Goal: Obtain resource: Download file/media

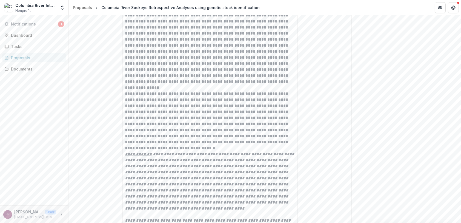
scroll to position [1032, 0]
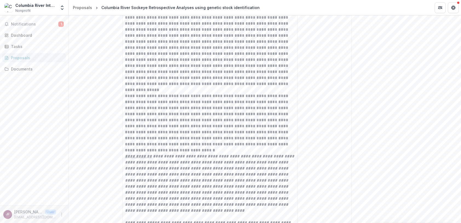
click at [180, 87] on p at bounding box center [210, 41] width 170 height 90
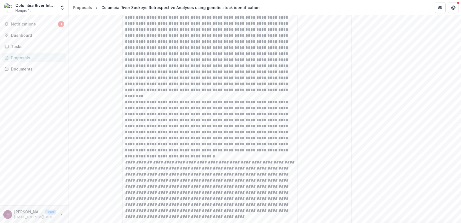
drag, startPoint x: 285, startPoint y: 103, endPoint x: 188, endPoint y: 87, distance: 98.6
click at [188, 87] on p at bounding box center [210, 44] width 170 height 96
click at [218, 93] on p at bounding box center [210, 44] width 170 height 96
click at [125, 93] on p at bounding box center [210, 44] width 170 height 96
click at [195, 93] on p at bounding box center [210, 44] width 170 height 96
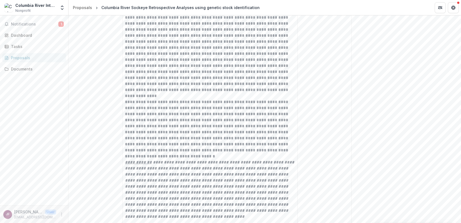
click at [158, 93] on p at bounding box center [210, 44] width 170 height 96
click at [144, 93] on p at bounding box center [210, 44] width 170 height 96
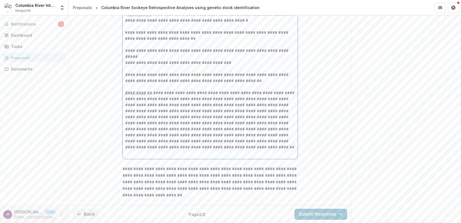
scroll to position [1312, 0]
click at [89, 212] on button "Back" at bounding box center [86, 214] width 26 height 11
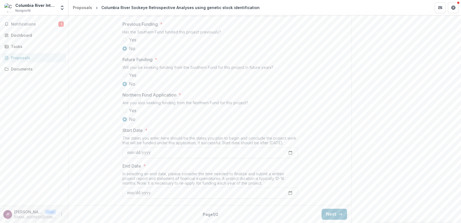
scroll to position [568, 0]
click at [125, 75] on span at bounding box center [125, 75] width 4 height 4
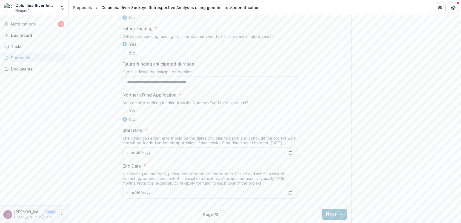
scroll to position [599, 0]
click at [333, 216] on button "Next" at bounding box center [334, 214] width 25 height 11
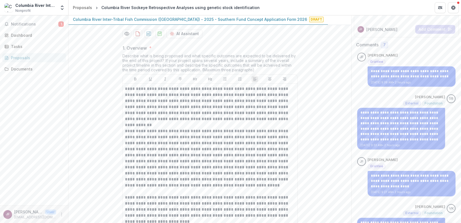
scroll to position [0, 0]
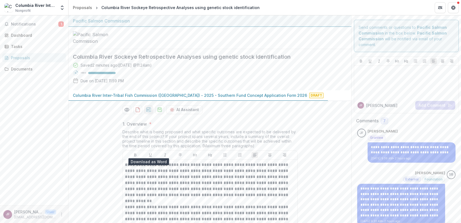
click at [147, 112] on icon "download-proposal" at bounding box center [148, 109] width 5 height 5
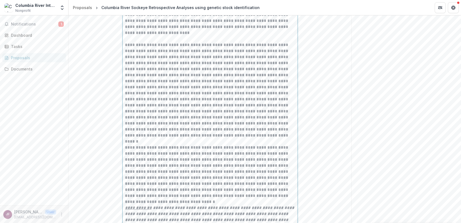
scroll to position [933, 0]
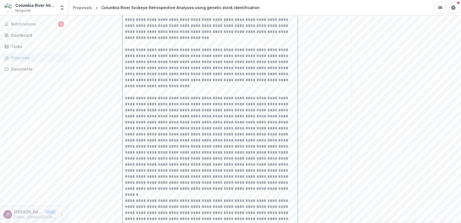
drag, startPoint x: 132, startPoint y: 87, endPoint x: 136, endPoint y: 89, distance: 4.9
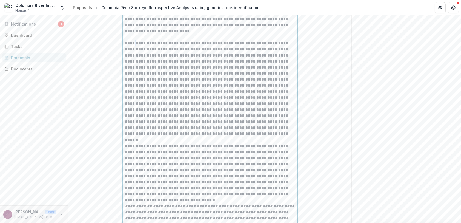
click at [136, 85] on p at bounding box center [210, 88] width 170 height 96
drag, startPoint x: 132, startPoint y: 86, endPoint x: 136, endPoint y: 85, distance: 3.7
click at [136, 85] on p at bounding box center [210, 88] width 170 height 96
click at [156, 84] on p at bounding box center [210, 88] width 170 height 96
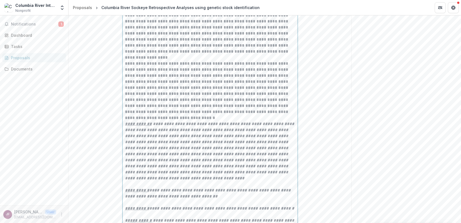
scroll to position [1043, 0]
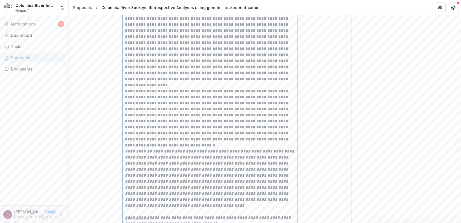
click at [219, 82] on p at bounding box center [210, 33] width 170 height 96
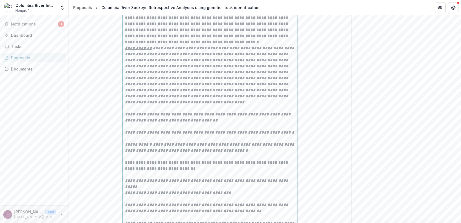
scroll to position [1180, 0]
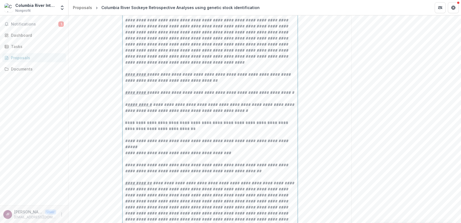
click at [125, 10] on u "**********" at bounding box center [138, 8] width 27 height 4
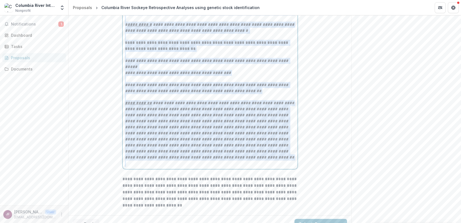
scroll to position [1306, 0]
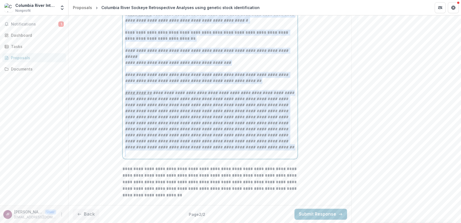
drag, startPoint x: 124, startPoint y: 22, endPoint x: 263, endPoint y: 158, distance: 194.2
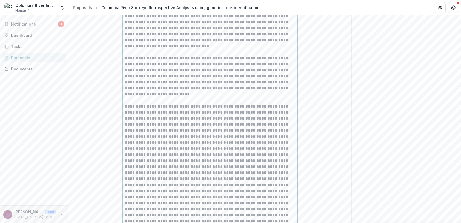
scroll to position [980, 0]
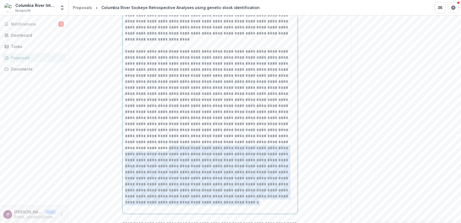
drag, startPoint x: 206, startPoint y: 141, endPoint x: 265, endPoint y: 200, distance: 83.5
click at [265, 200] on div "**********" at bounding box center [210, 69] width 170 height 283
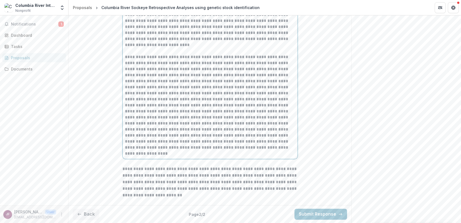
scroll to position [975, 0]
click at [142, 43] on p "**********" at bounding box center [210, 27] width 170 height 42
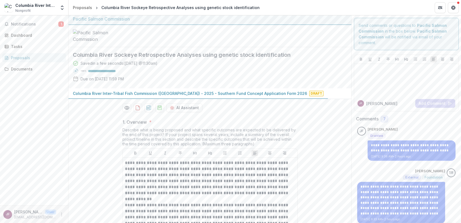
scroll to position [0, 0]
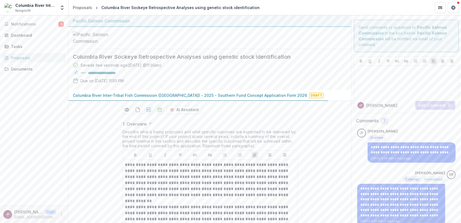
click at [215, 86] on div "Saved a few seconds ago ( [DATE] @ 11:30am ) 100 % Due on [DATE] 11:59 PM" at bounding box center [206, 74] width 266 height 24
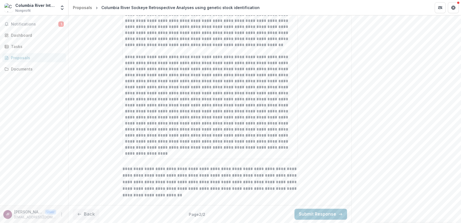
scroll to position [1071, 0]
click at [90, 213] on button "Back" at bounding box center [86, 214] width 26 height 11
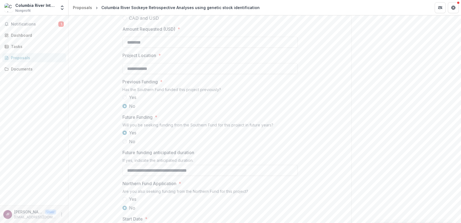
scroll to position [462, 0]
